Goal: Information Seeking & Learning: Learn about a topic

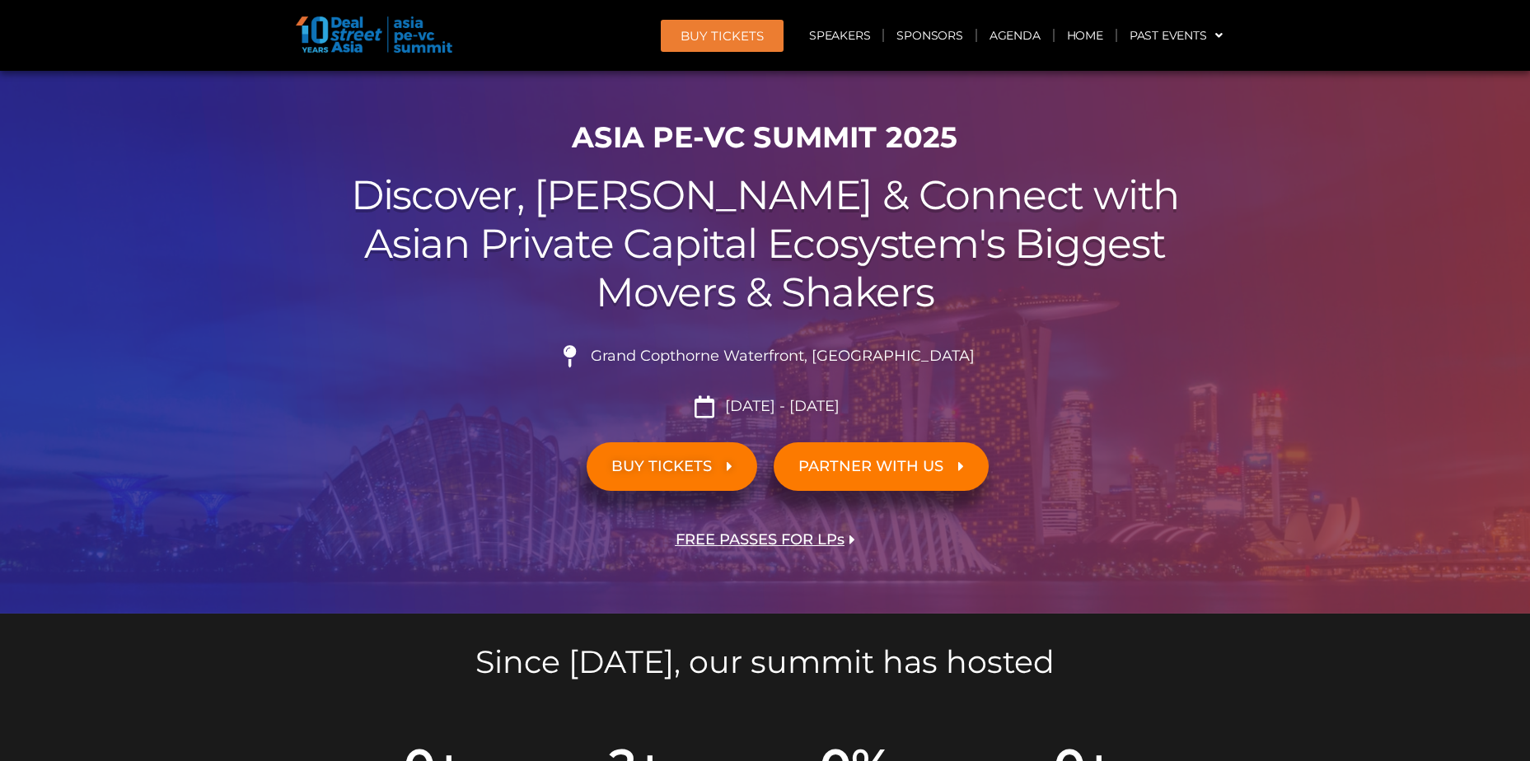
scroll to position [82, 0]
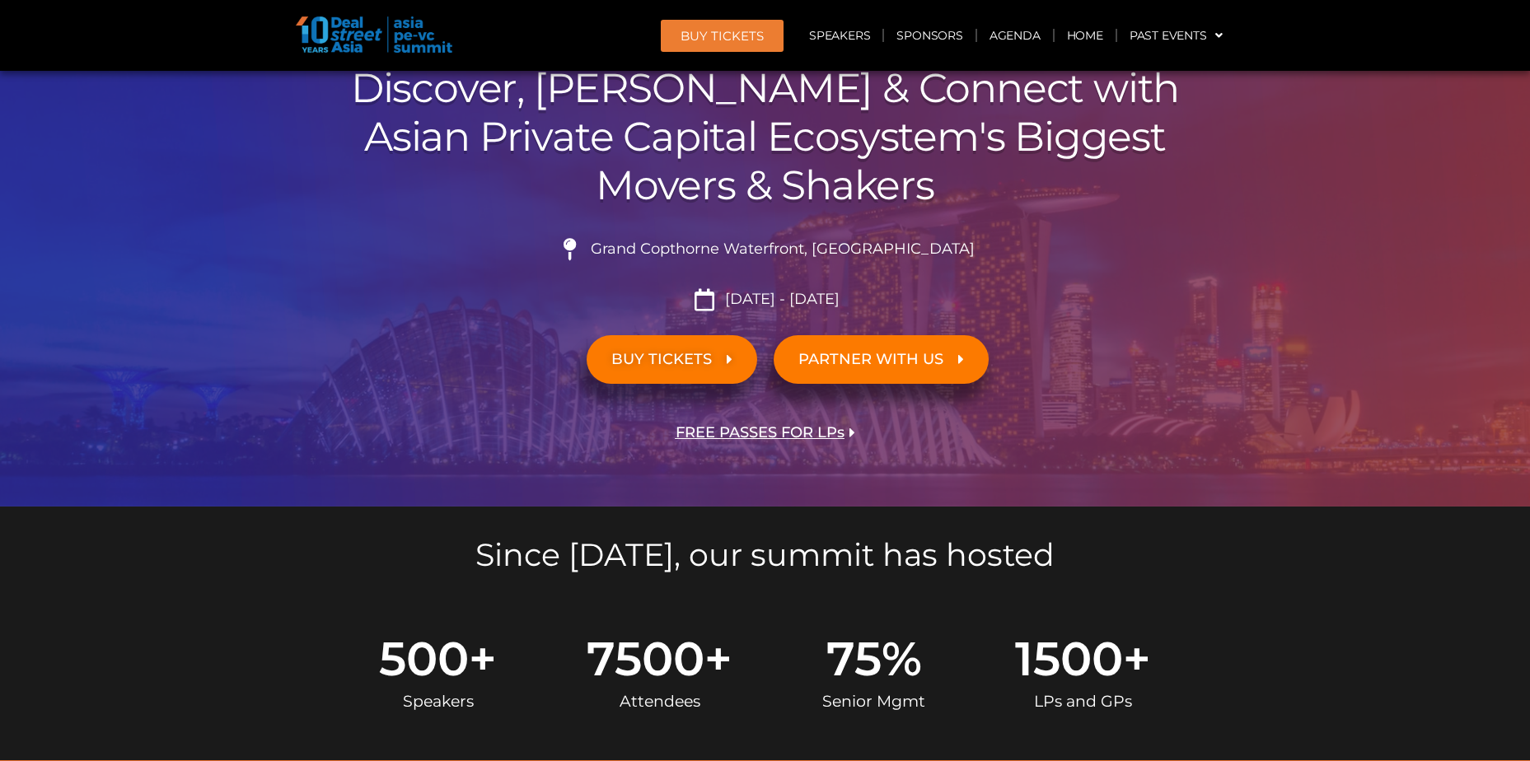
click at [688, 354] on span "BUY TICKETS" at bounding box center [662, 360] width 101 height 16
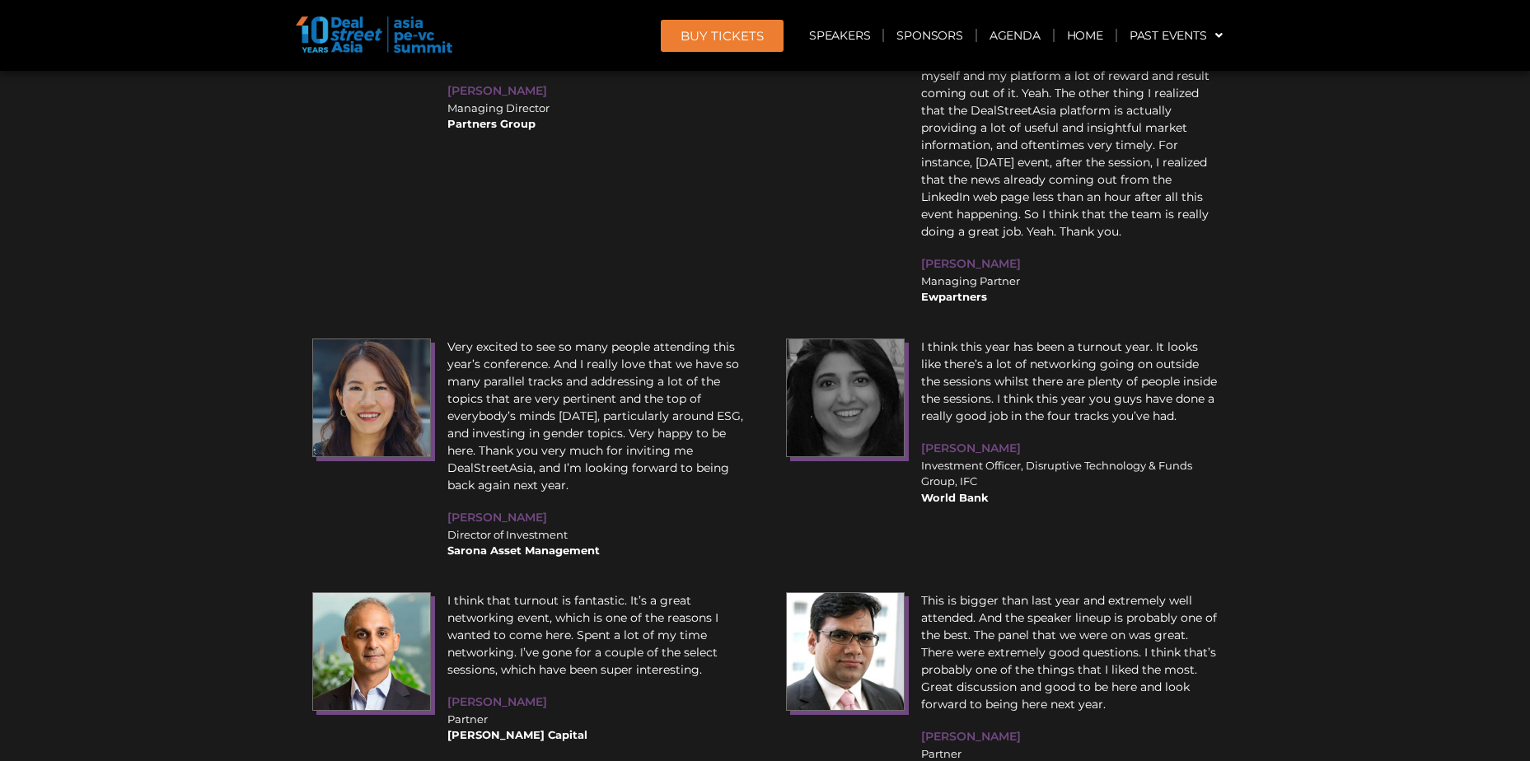
scroll to position [19888, 0]
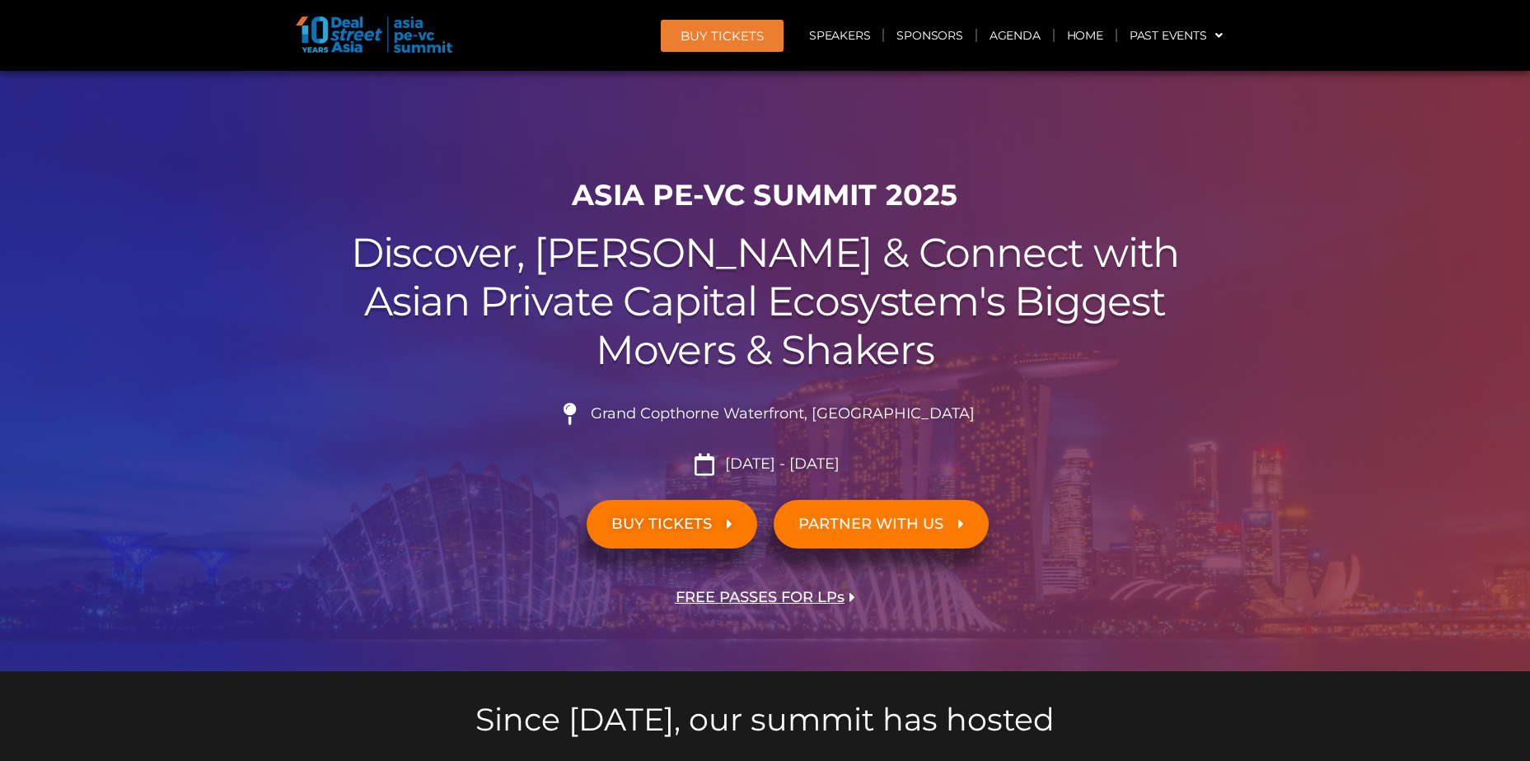
click at [846, 300] on h2 "Discover, Learn & Connect with Asian Private Capital Ecosystem's Biggest Movers…" at bounding box center [765, 301] width 923 height 145
click at [1005, 44] on link "Agenda" at bounding box center [1015, 35] width 76 height 38
click at [677, 298] on h2 "Discover, Learn & Connect with Asian Private Capital Ecosystem's Biggest Movers…" at bounding box center [765, 301] width 923 height 145
drag, startPoint x: 738, startPoint y: 319, endPoint x: 822, endPoint y: 246, distance: 110.9
click at [738, 320] on h2 "Discover, Learn & Connect with Asian Private Capital Ecosystem's Biggest Movers…" at bounding box center [765, 301] width 923 height 145
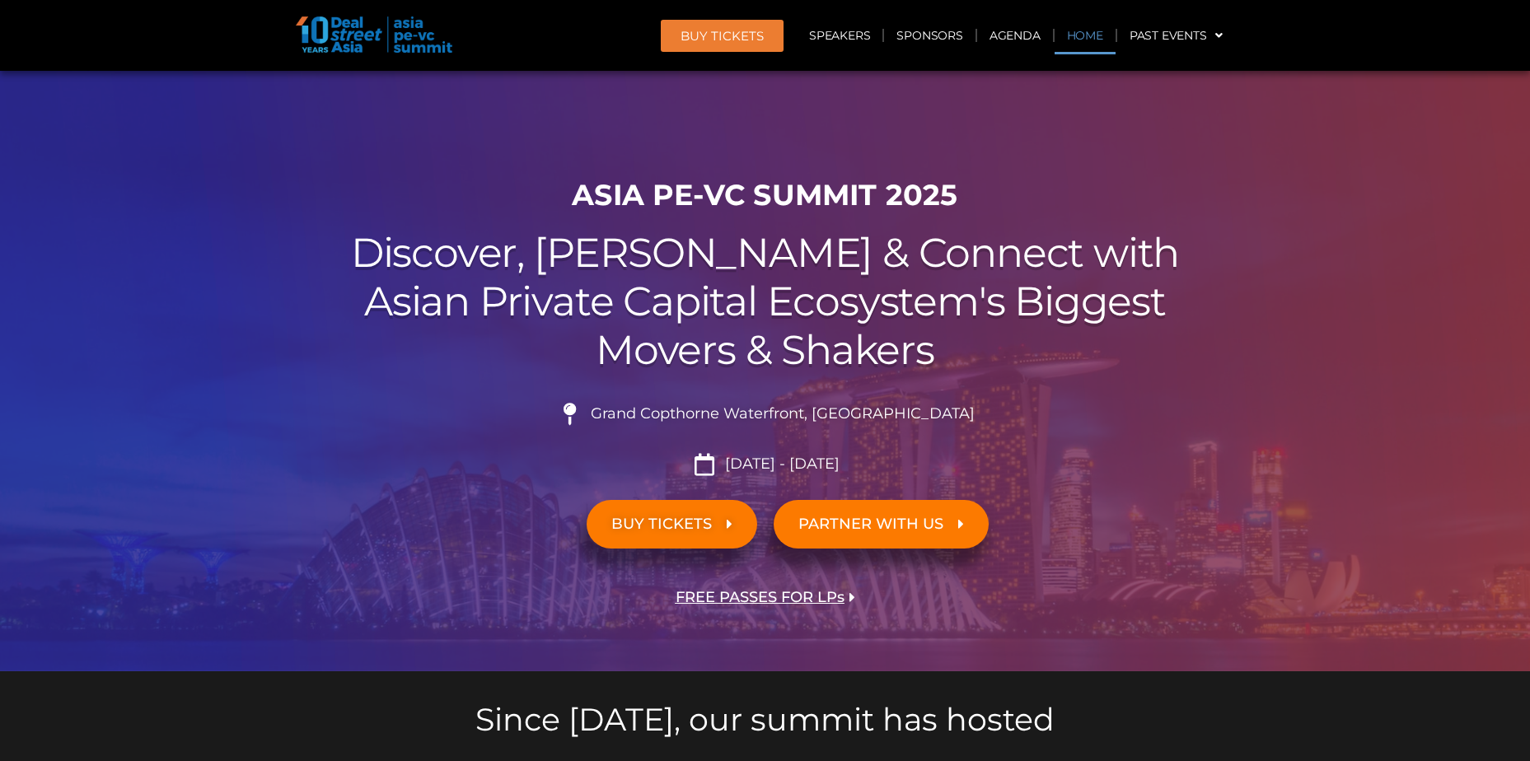
click at [1057, 17] on link "Home" at bounding box center [1085, 35] width 61 height 38
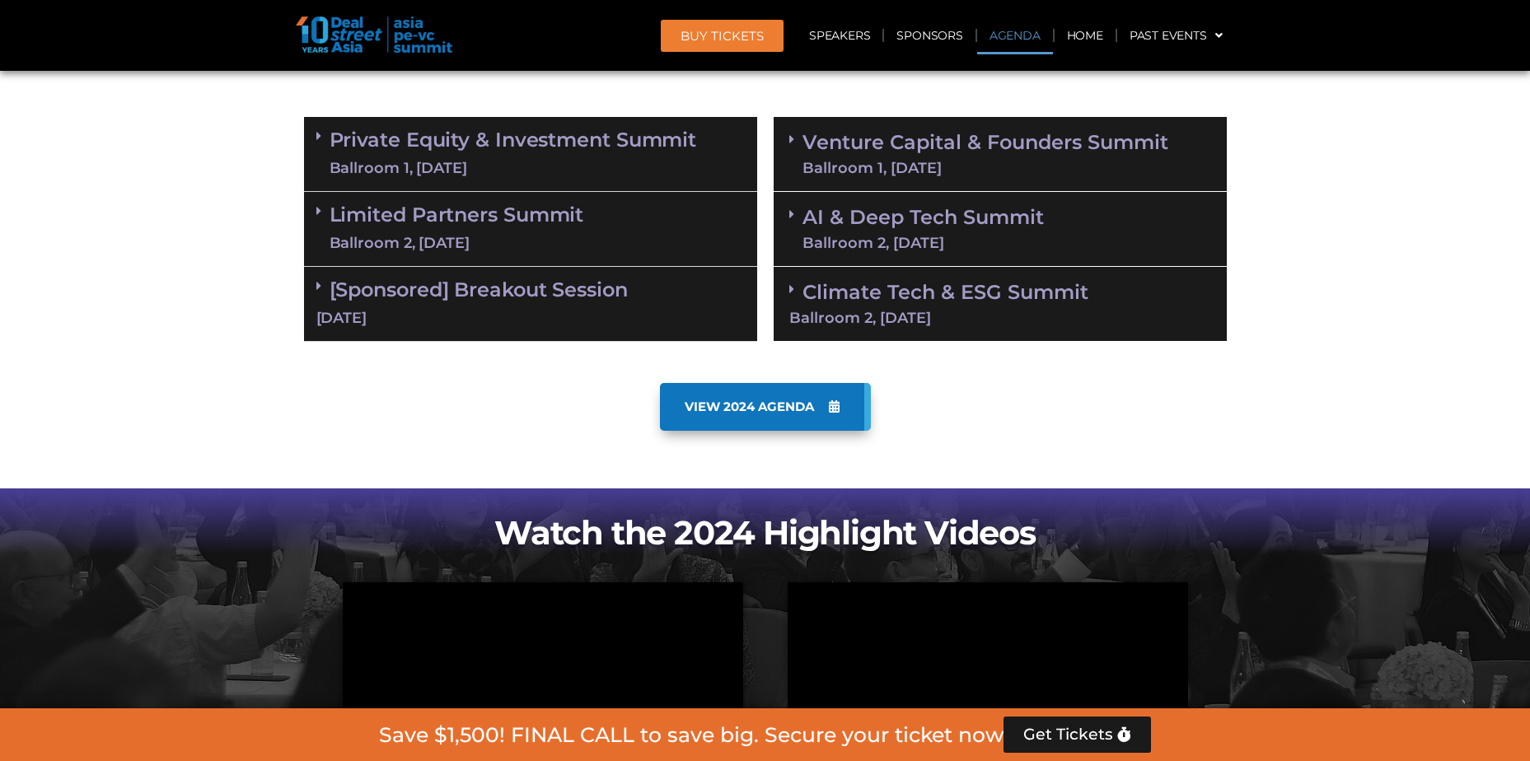
scroll to position [907, 0]
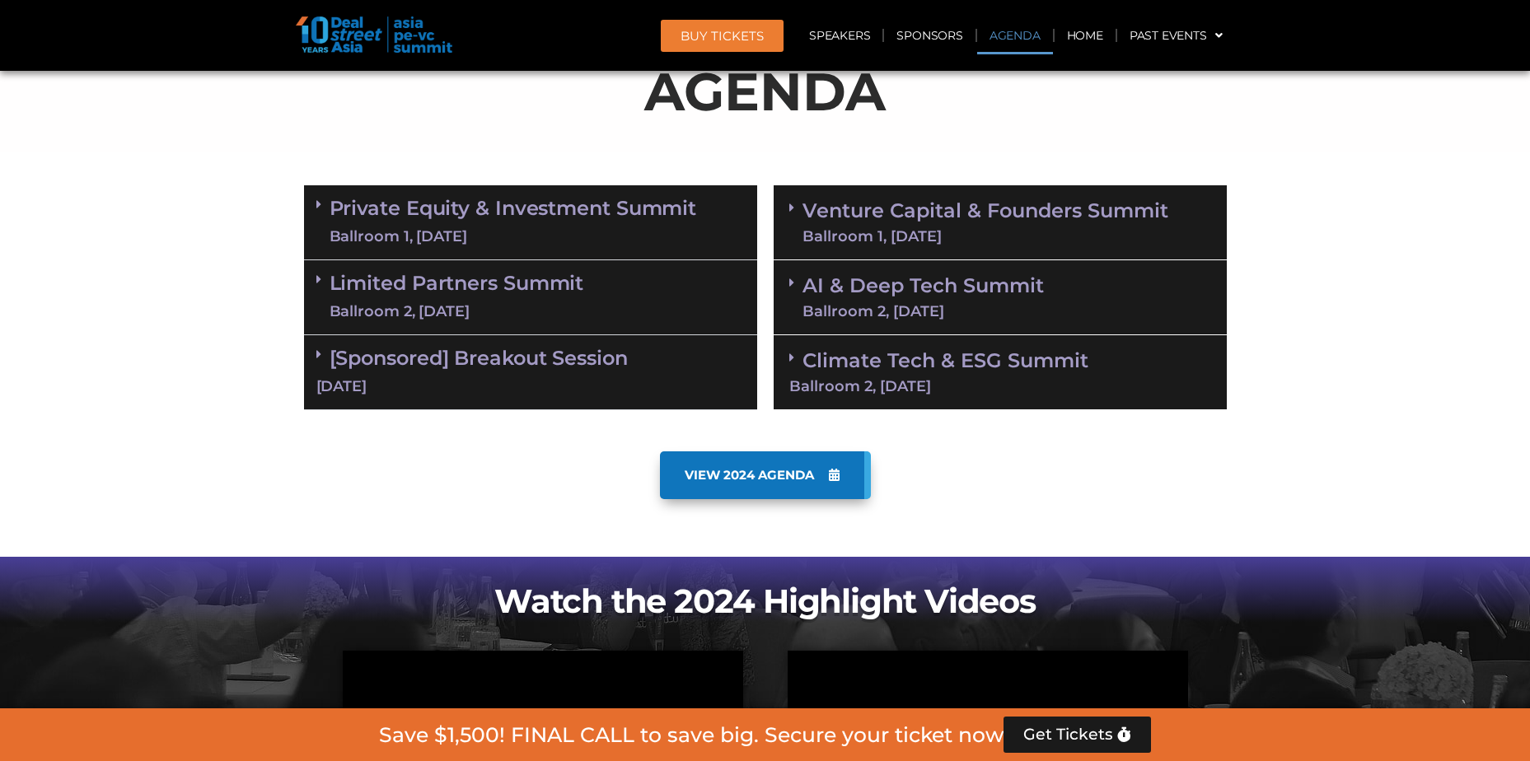
click at [710, 203] on div "Private Equity & Investment Summit Ballroom 1, 10 Sept" at bounding box center [530, 222] width 453 height 75
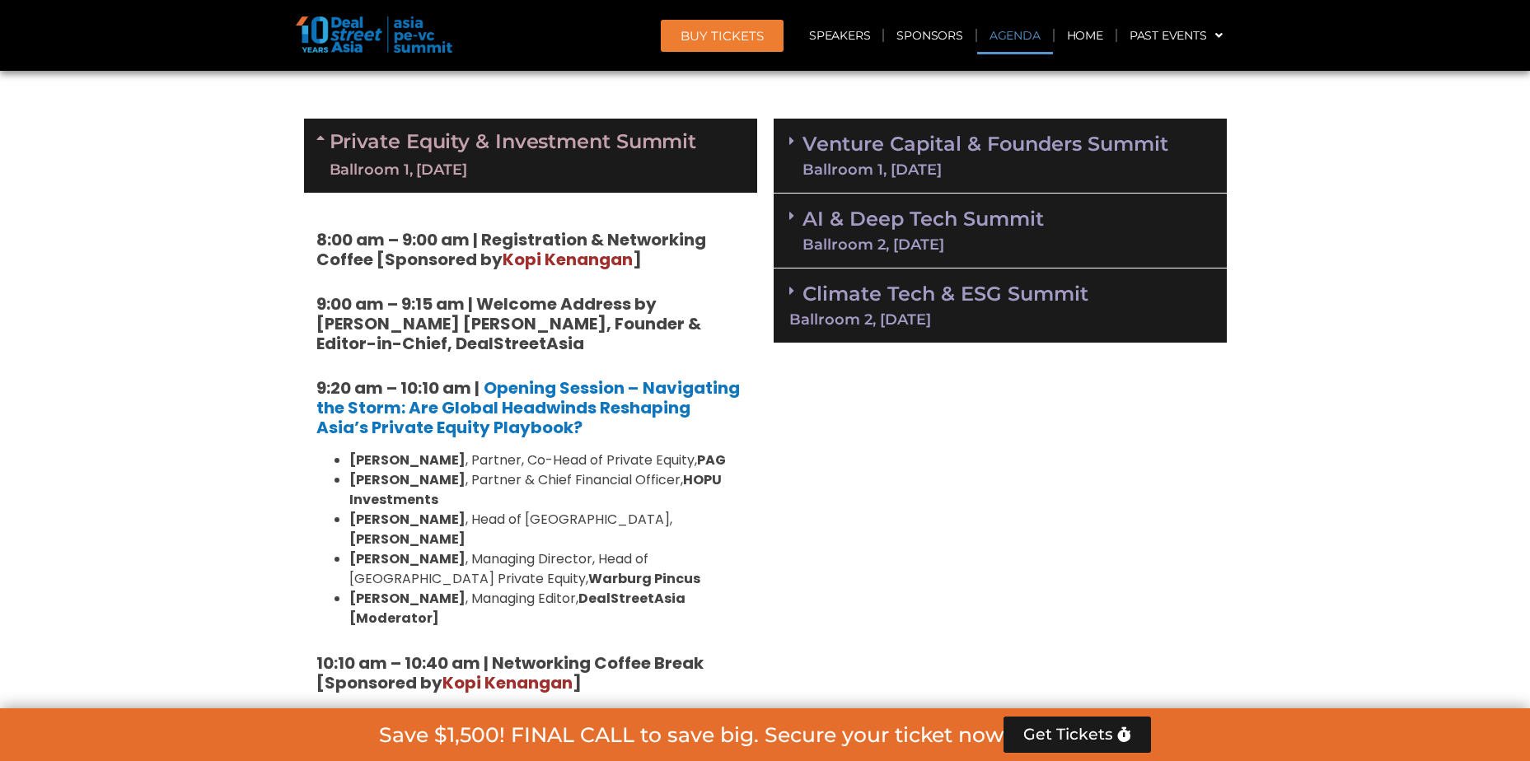
scroll to position [989, 0]
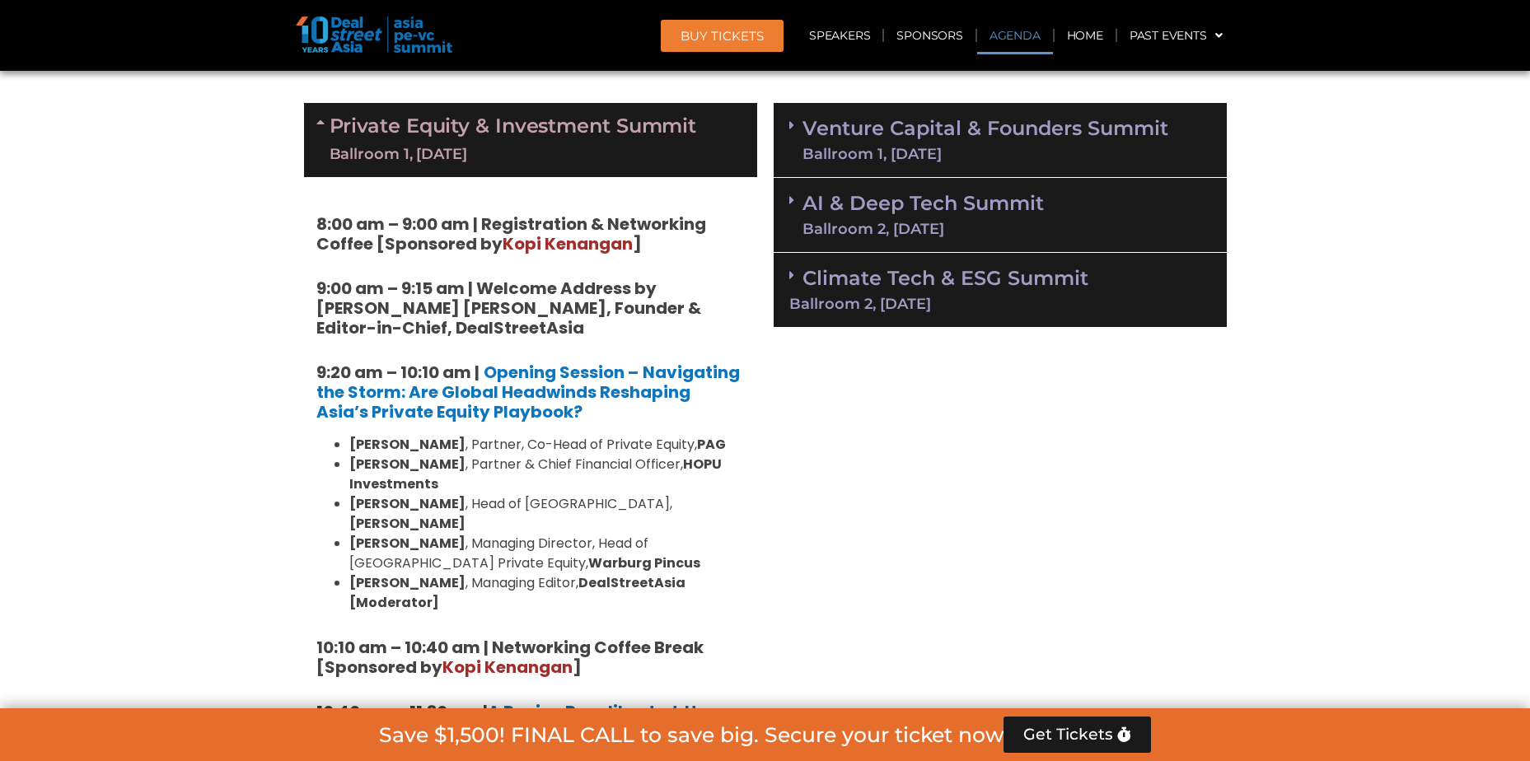
click at [885, 147] on div "Ballroom 1, [DATE]" at bounding box center [986, 154] width 366 height 15
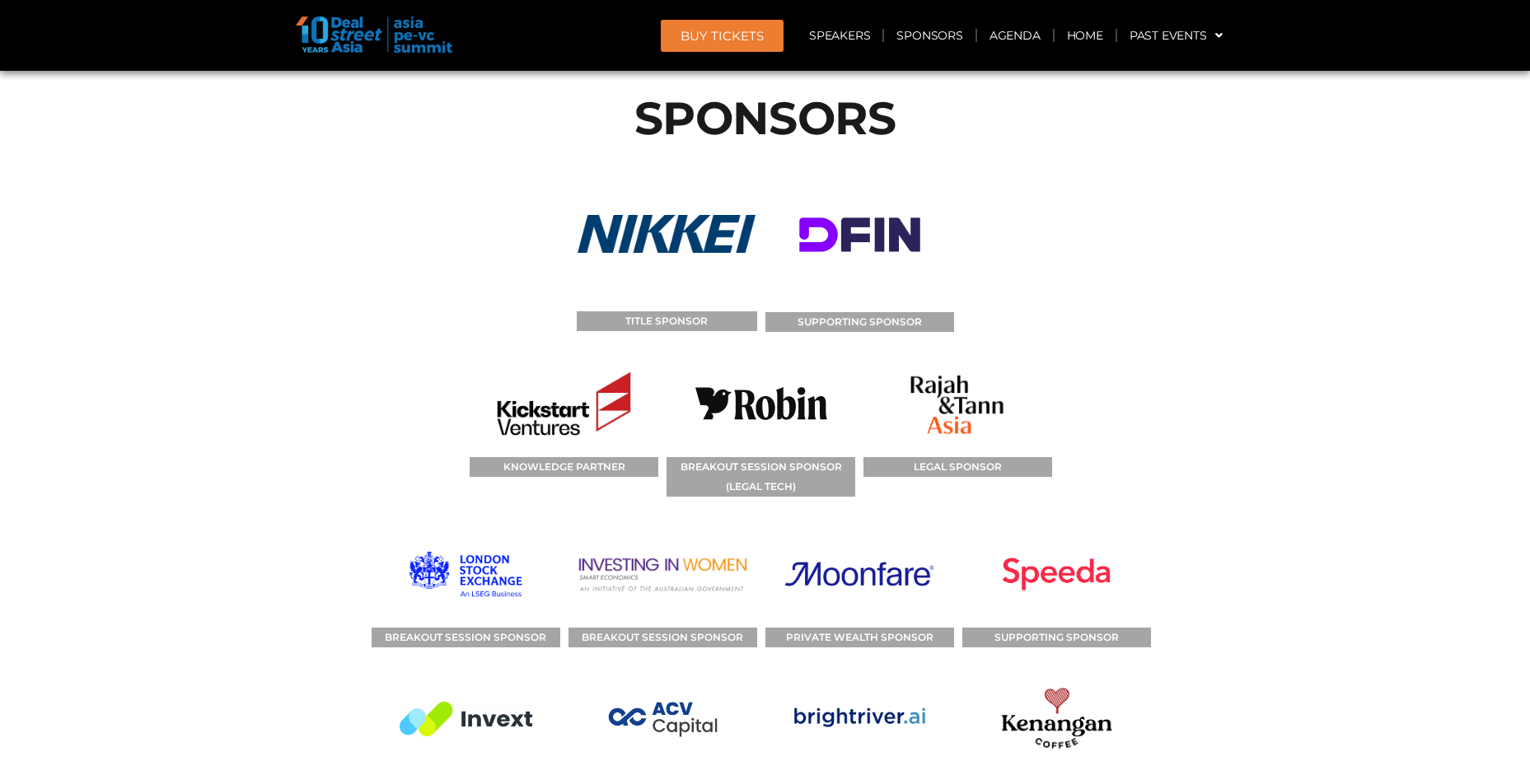
scroll to position [19614, 0]
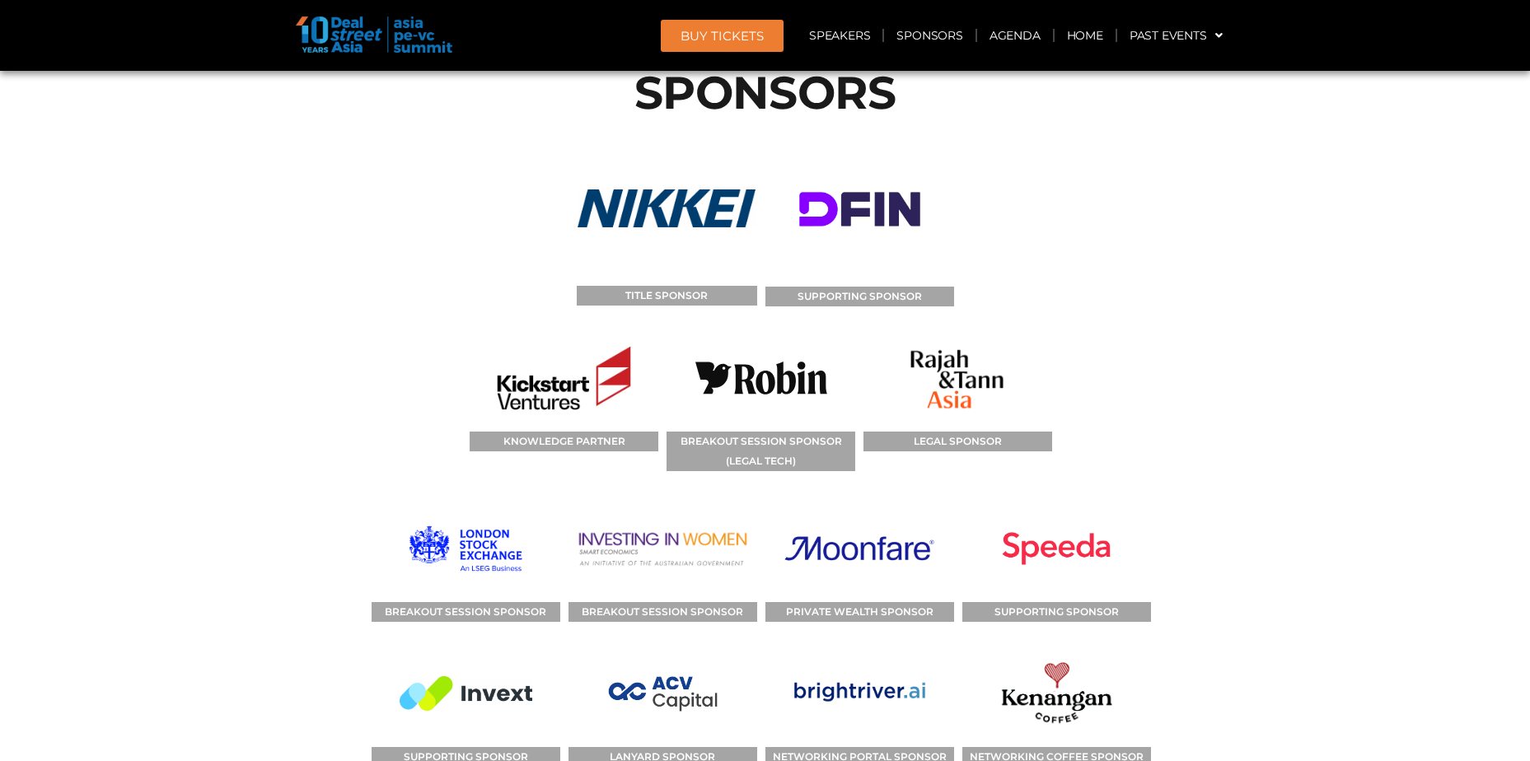
click at [1295, 407] on section "SPONSORS TITLE SPONSOR SUPPORTING SPONSOR KNOWLEDGE PARTNER BREAKOUT SESSION SP…" at bounding box center [765, 560] width 1530 height 1097
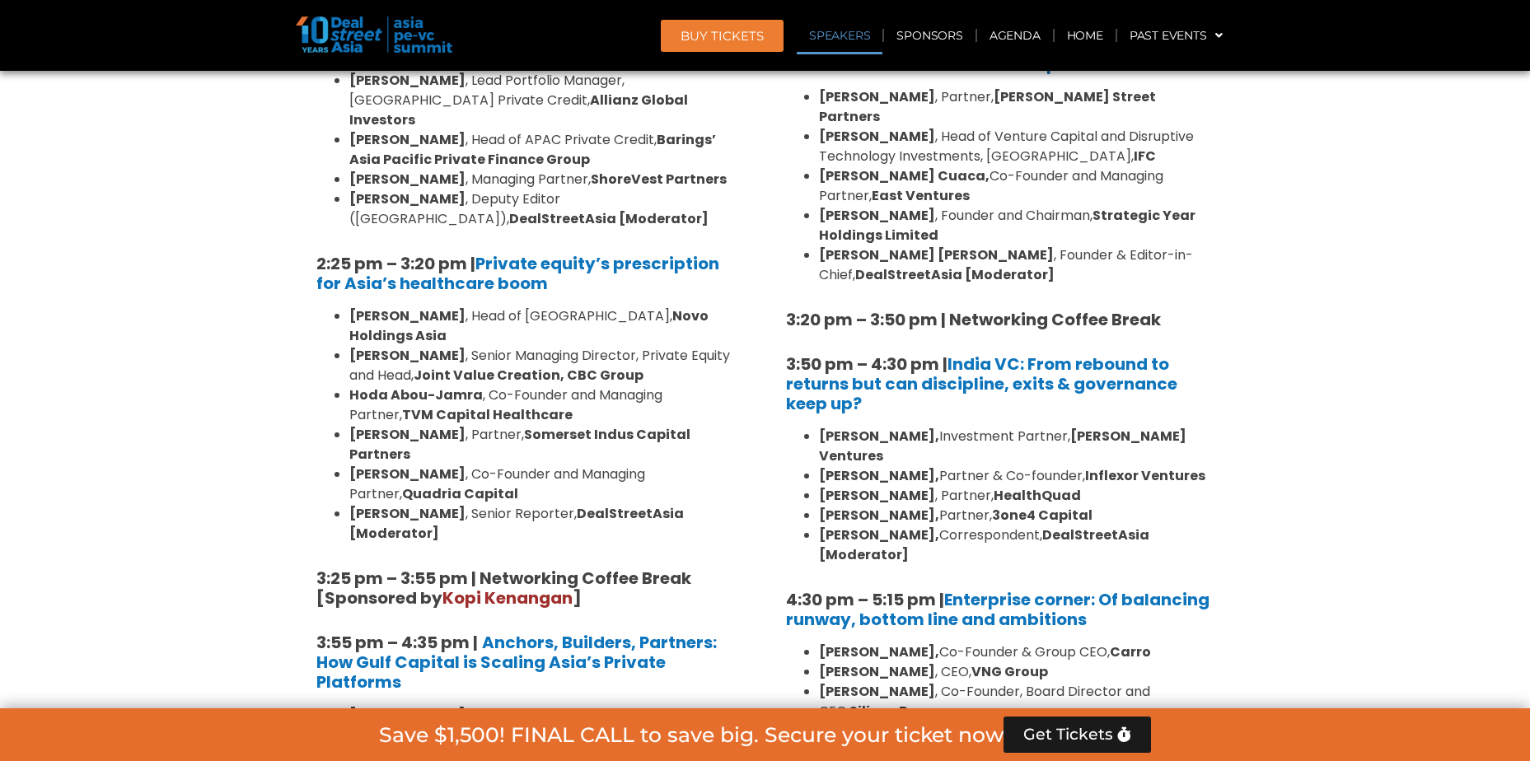
scroll to position [0, 0]
